Goal: Check status: Check status

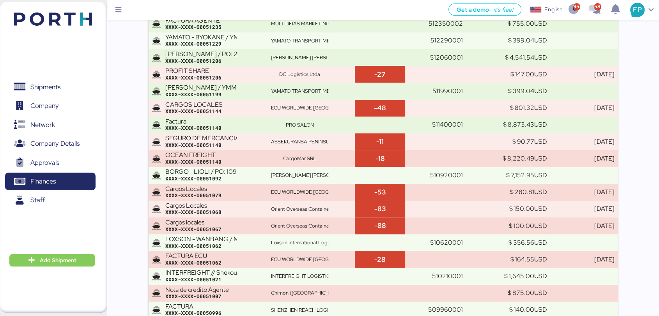
scroll to position [3713, 0]
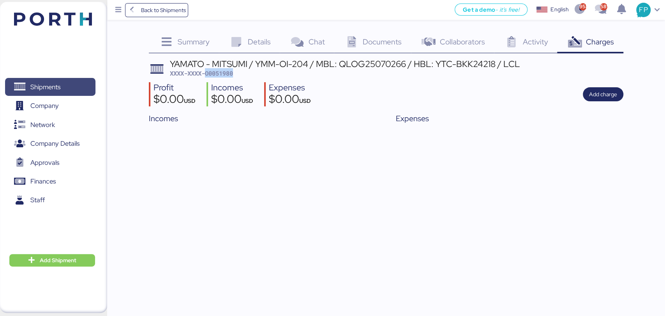
click at [72, 81] on span "Shipments" at bounding box center [50, 86] width 84 height 11
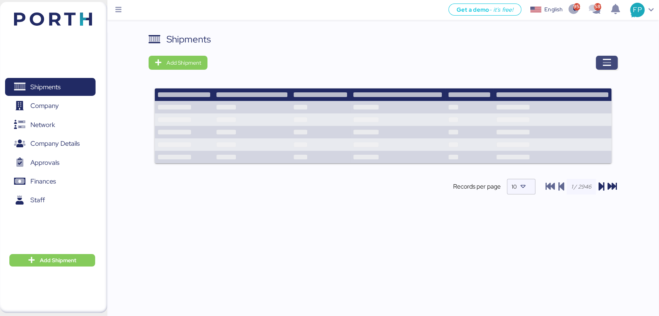
click at [610, 57] on span "button" at bounding box center [607, 63] width 22 height 14
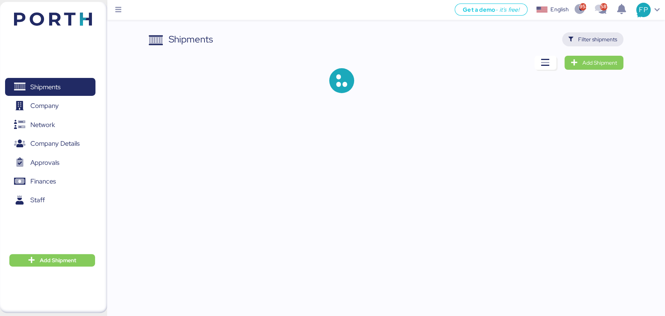
click at [606, 36] on span "Filter shipments" at bounding box center [597, 39] width 39 height 9
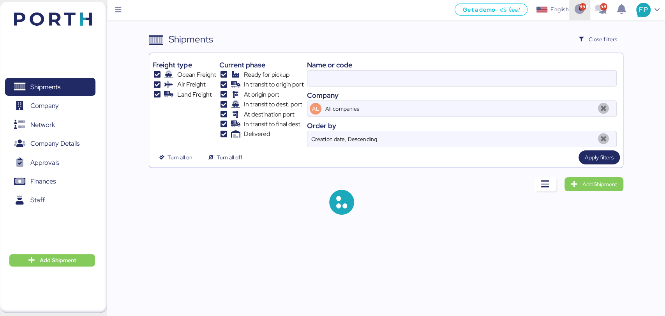
type input "O0051980"
